Goal: Information Seeking & Learning: Learn about a topic

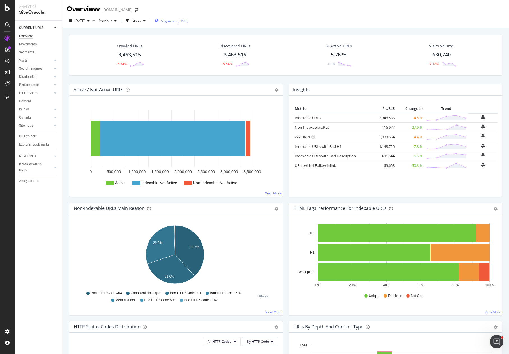
click at [189, 22] on div "[DATE]" at bounding box center [184, 21] width 10 height 5
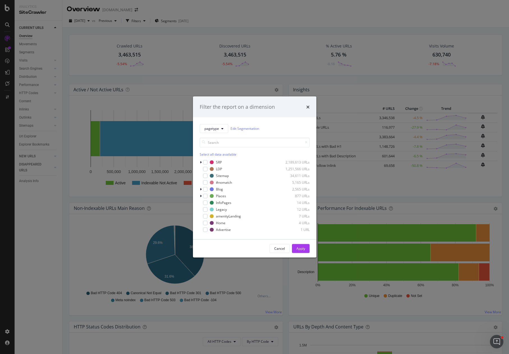
click at [232, 10] on div "Filter the report on a dimension pagetype Edit Segmentation Select all data ava…" at bounding box center [254, 177] width 509 height 354
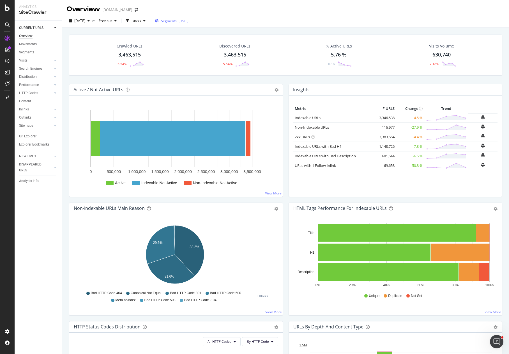
click at [191, 21] on button "Segments [DATE]" at bounding box center [172, 20] width 38 height 9
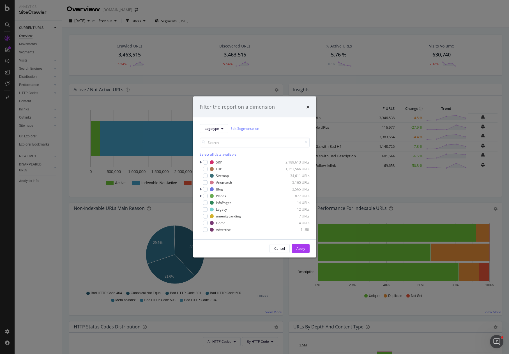
drag, startPoint x: 195, startPoint y: 13, endPoint x: 180, endPoint y: 15, distance: 14.1
click at [195, 13] on div "Filter the report on a dimension pagetype Edit Segmentation Select all data ava…" at bounding box center [254, 177] width 509 height 354
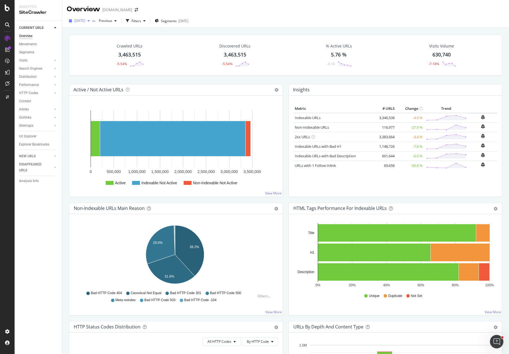
click at [85, 22] on span "[DATE]" at bounding box center [79, 20] width 11 height 5
click at [265, 15] on div "[DATE] vs Previous Filters Segments [DATE]" at bounding box center [285, 21] width 447 height 14
click at [202, 76] on div "Crawled URLs 3,463,515 -5.54% Discovered URLs 3,463,515 -5.54% % Active URLs 5.…" at bounding box center [285, 59] width 439 height 49
click at [174, 79] on div "Crawled URLs 3,463,515 -5.54% Discovered URLs 3,463,515 -5.54% % Active URLs 5.…" at bounding box center [285, 59] width 439 height 49
click at [28, 45] on div "Movements" at bounding box center [28, 44] width 18 height 6
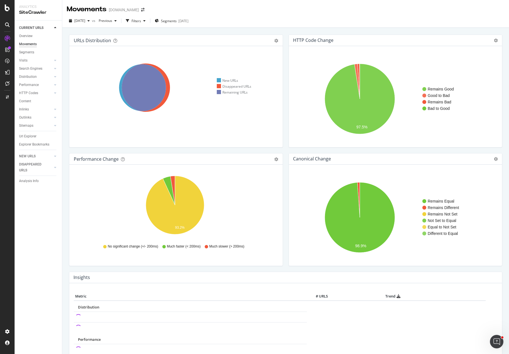
click at [286, 34] on div "URLs Distribution Venn Table Export as CSV Add to Custom Report Hold CTRL while…" at bounding box center [286, 324] width 434 height 588
click at [322, 29] on div "URLs Distribution Venn Table Export as CSV Add to Custom Report Hold CTRL while…" at bounding box center [285, 205] width 447 height 354
click at [287, 31] on div "URLs Distribution Venn Table Export as CSV Add to Custom Report Hold CTRL while…" at bounding box center [286, 324] width 434 height 588
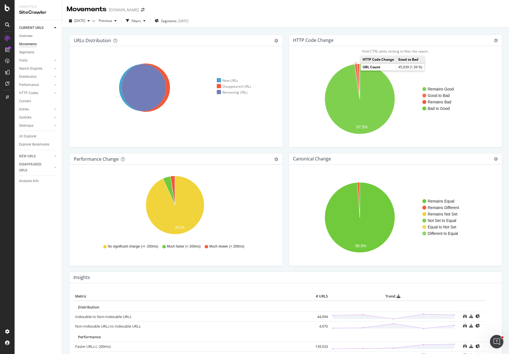
click at [355, 70] on icon "A chart." at bounding box center [357, 81] width 5 height 35
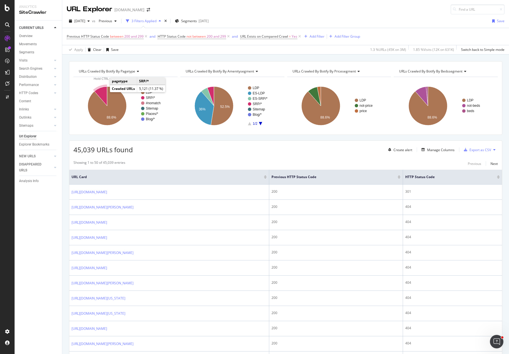
click at [102, 91] on icon "A chart." at bounding box center [101, 95] width 13 height 19
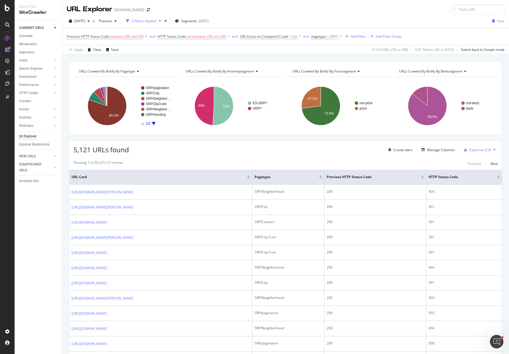
click at [386, 58] on div "URLs Crawled By Botify By pagetype Chart (by Value) Table Expand Export as CSV …" at bounding box center [285, 60] width 447 height 13
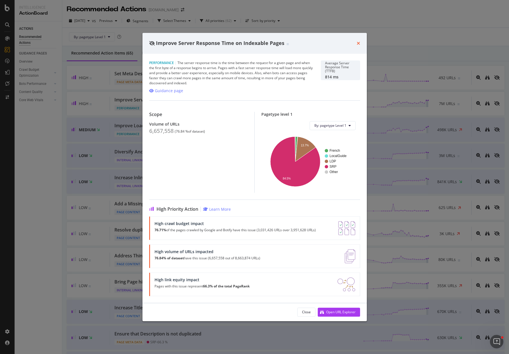
click at [358, 44] on icon "times" at bounding box center [358, 43] width 3 height 4
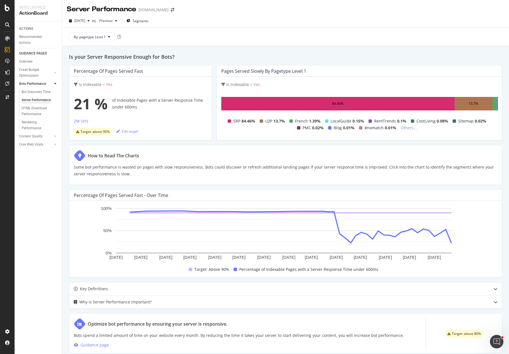
click at [426, 186] on div "Is your Server Responsive Enough for Bots? Percentage of Pages Served Fast Is I…" at bounding box center [285, 234] width 447 height 376
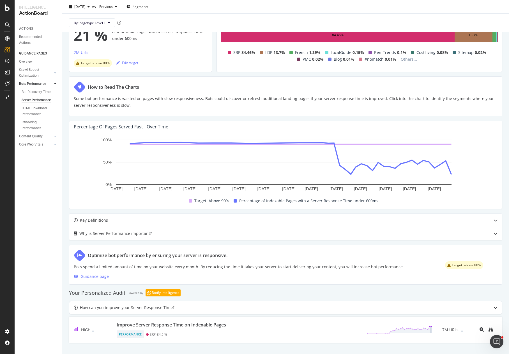
scroll to position [69, 0]
click at [426, 220] on div "Target: above 80%" at bounding box center [464, 265] width 38 height 8
click at [154, 220] on div "Optimize bot performance by ensuring your server is responsive." at bounding box center [239, 255] width 330 height 12
click at [143, 220] on p "Bots spend a limited amount of time on your website every month. By reducing th…" at bounding box center [239, 266] width 330 height 7
click at [146, 220] on div "How can you improve your Server Response Time?" at bounding box center [127, 307] width 95 height 7
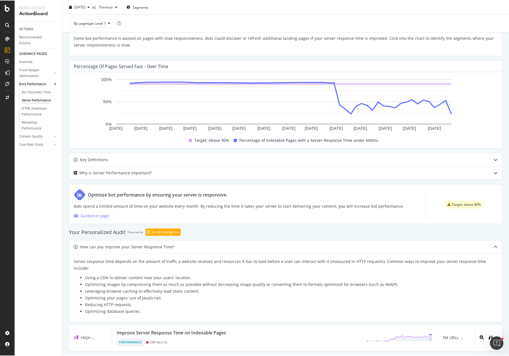
scroll to position [128, 0]
click at [424, 6] on div "2025 Aug. 29th vs Previous Segments" at bounding box center [285, 7] width 447 height 11
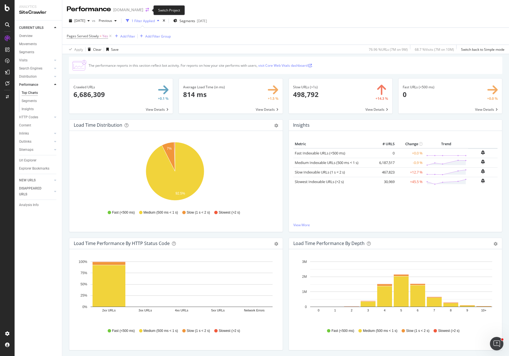
click at [148, 10] on icon "arrow-right-arrow-left" at bounding box center [147, 10] width 3 height 4
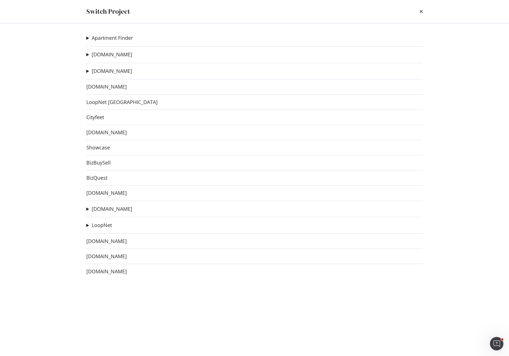
click at [88, 71] on summary "[DOMAIN_NAME]" at bounding box center [109, 71] width 46 height 7
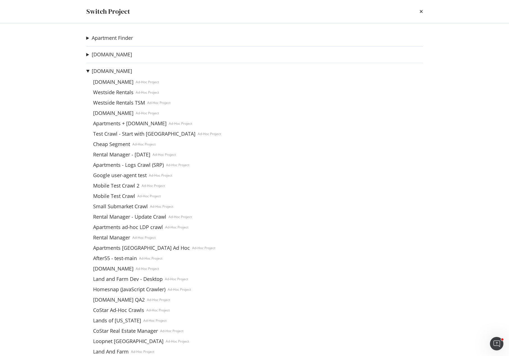
click at [86, 52] on div "Apartment Finder ApartmentFinder TSM Ad-Hoc Project Apartment Finder QA2 Ad-Hoc…" at bounding box center [254, 189] width 359 height 333
click at [88, 56] on summary "[DOMAIN_NAME]" at bounding box center [109, 54] width 46 height 7
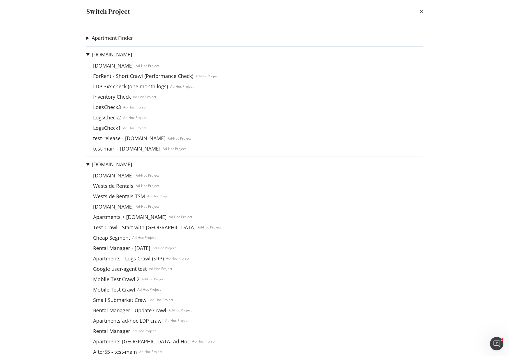
click at [102, 54] on link "[DOMAIN_NAME]" at bounding box center [112, 55] width 40 height 6
